Goal: Task Accomplishment & Management: Use online tool/utility

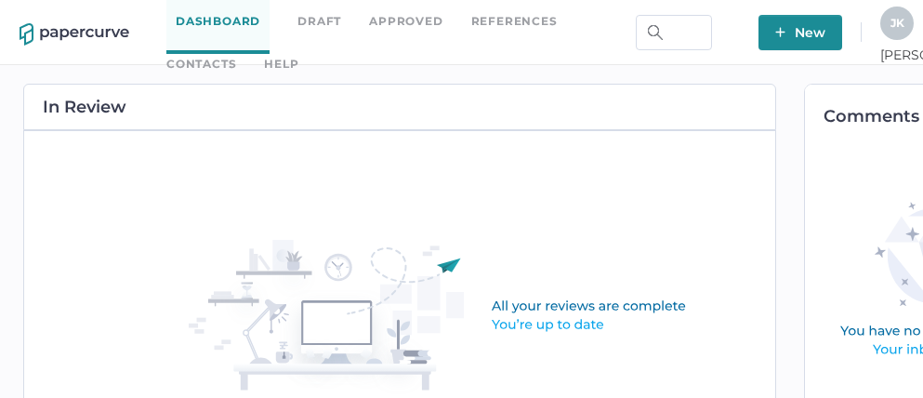
click at [236, 54] on link "Contacts" at bounding box center [201, 64] width 70 height 20
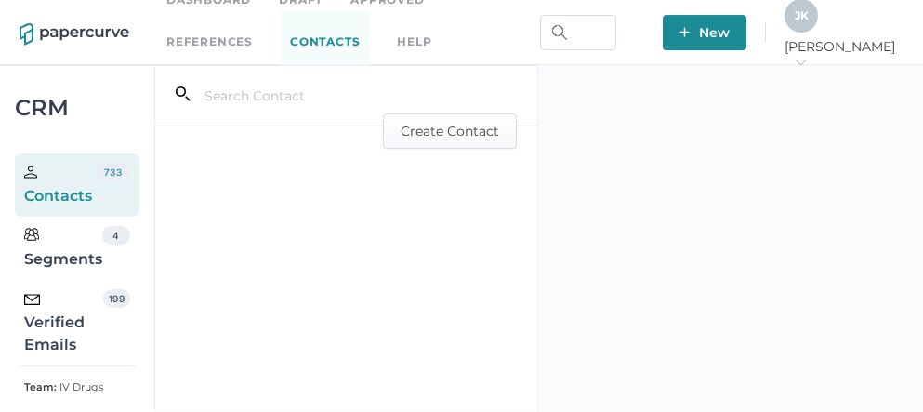
click at [63, 338] on div "Verified Emails" at bounding box center [63, 322] width 79 height 67
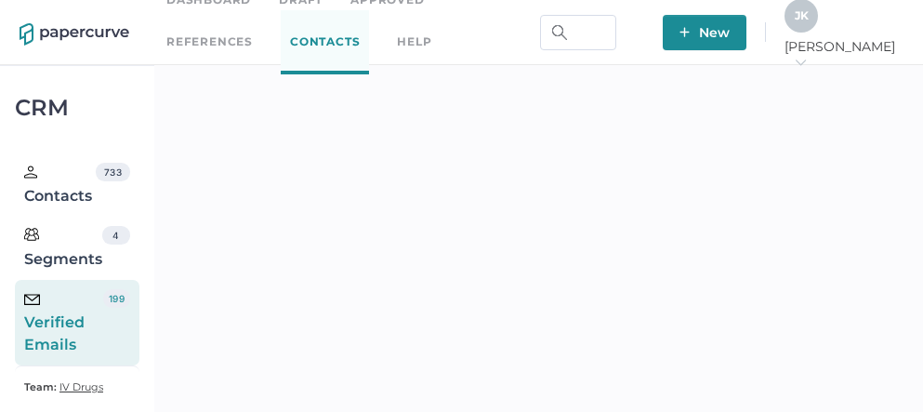
click at [809, 22] on span "J K" at bounding box center [802, 15] width 14 height 14
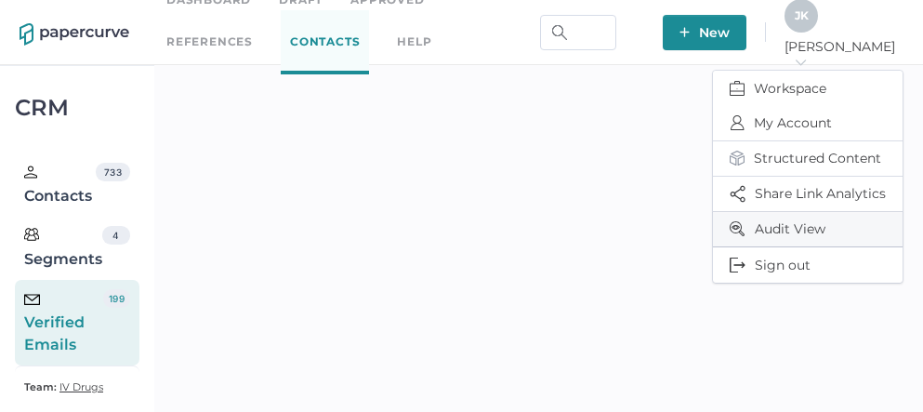
click at [803, 222] on span "Audit View" at bounding box center [808, 229] width 156 height 34
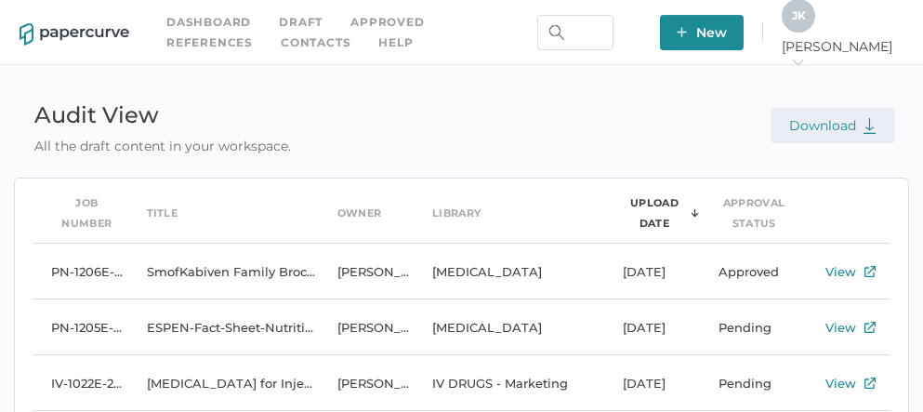
click at [813, 127] on span "Download" at bounding box center [832, 125] width 87 height 17
click at [281, 42] on link "Contacts" at bounding box center [316, 43] width 70 height 20
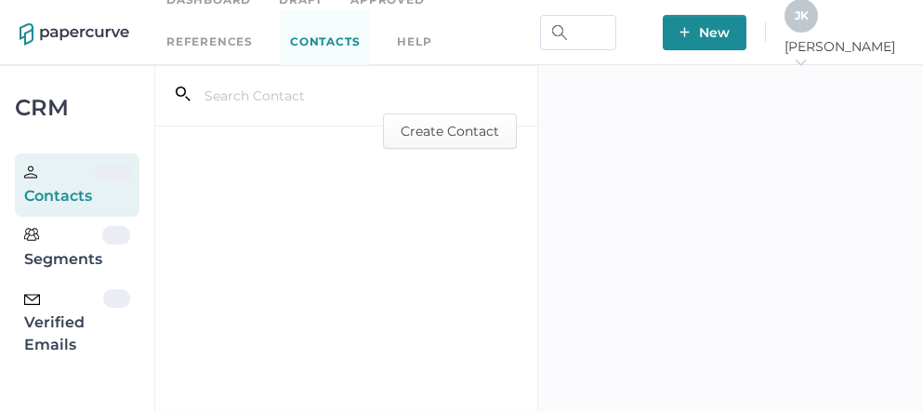
click at [73, 326] on div "Verified Emails" at bounding box center [63, 322] width 79 height 67
